Goal: Use online tool/utility: Utilize a website feature to perform a specific function

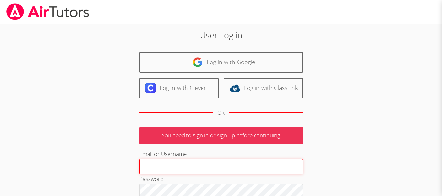
type input "[EMAIL_ADDRESS][DOMAIN_NAME]"
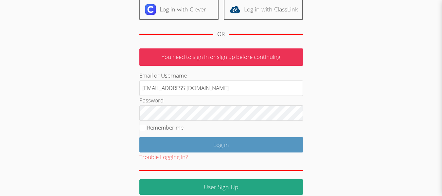
scroll to position [87, 0]
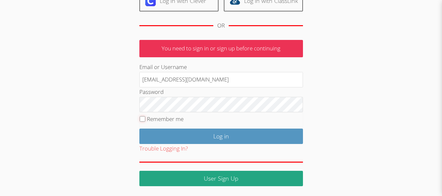
click at [142, 119] on input "Remember me" at bounding box center [143, 119] width 6 height 6
checkbox input "true"
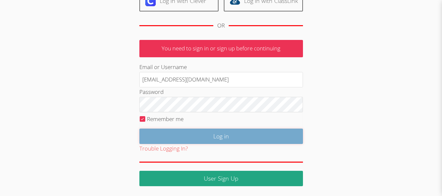
click at [226, 134] on input "Log in" at bounding box center [221, 136] width 164 height 15
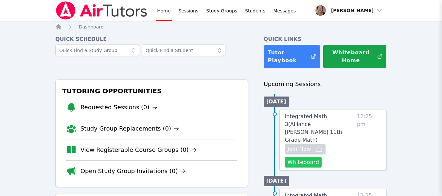
click at [300, 157] on button "Whiteboard" at bounding box center [303, 162] width 37 height 10
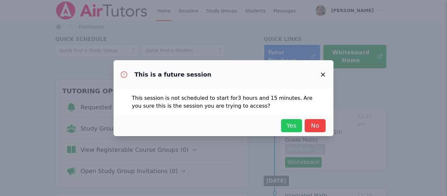
click at [292, 123] on span "Yes" at bounding box center [291, 125] width 14 height 9
